Goal: Navigation & Orientation: Find specific page/section

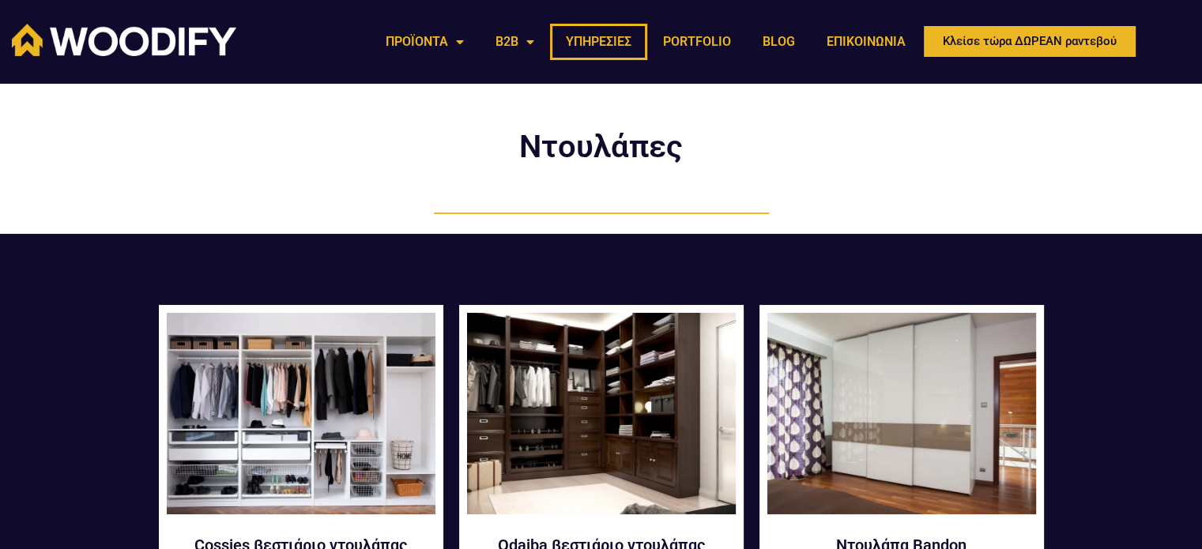
click at [633, 40] on link "ΥΠΗΡΕΣΙΕΣ" at bounding box center [598, 42] width 97 height 36
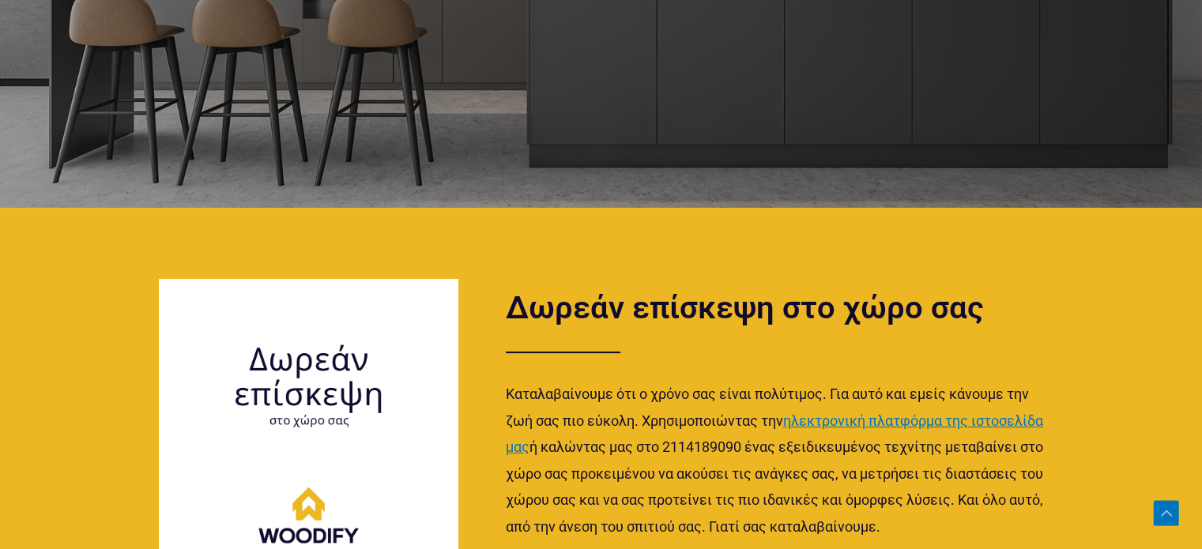
scroll to position [961, 0]
